Goal: Task Accomplishment & Management: Manage account settings

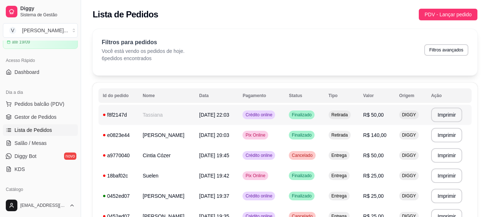
click at [163, 120] on td "Tassiana" at bounding box center [166, 115] width 56 height 20
click at [169, 115] on td "Tassiana" at bounding box center [166, 115] width 56 height 20
click at [450, 117] on button "Imprimir" at bounding box center [446, 114] width 31 height 14
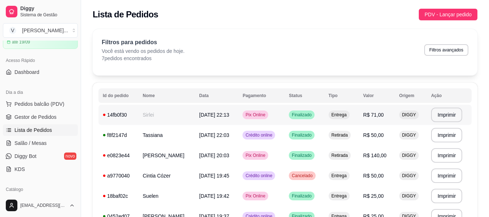
click at [227, 113] on span "[DATE] 22:13" at bounding box center [214, 115] width 30 height 6
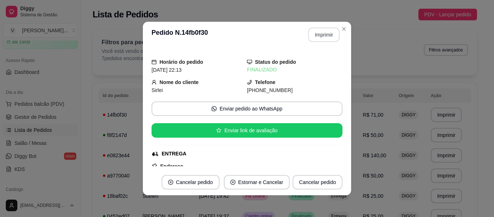
click at [325, 34] on button "Imprimir" at bounding box center [323, 35] width 31 height 14
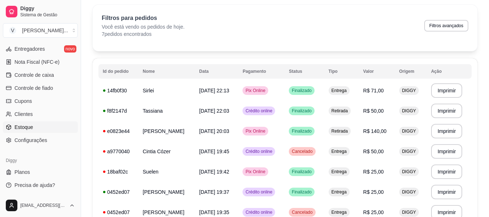
scroll to position [36, 0]
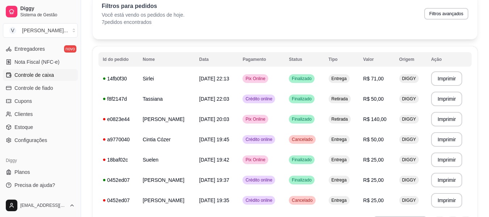
click at [43, 75] on span "Controle de caixa" at bounding box center [33, 74] width 39 height 7
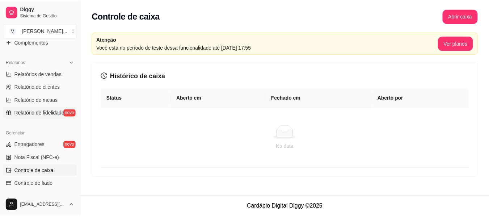
scroll to position [195, 0]
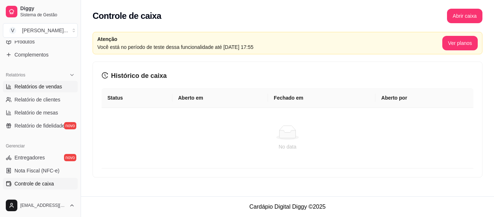
click at [40, 87] on span "Relatórios de vendas" at bounding box center [38, 86] width 48 height 7
select select "ALL"
select select "0"
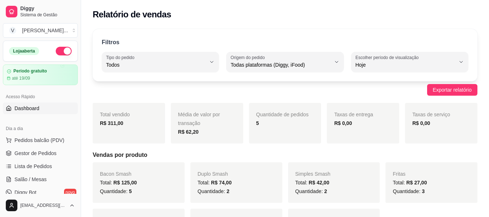
click at [37, 107] on span "Dashboard" at bounding box center [26, 108] width 25 height 7
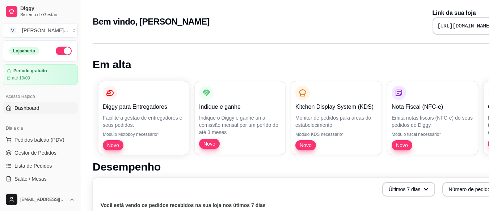
click at [59, 50] on button "button" at bounding box center [64, 51] width 16 height 9
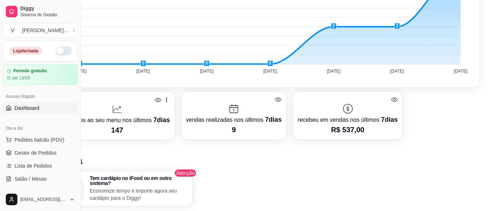
scroll to position [253, 33]
